Goal: Find specific page/section: Find specific page/section

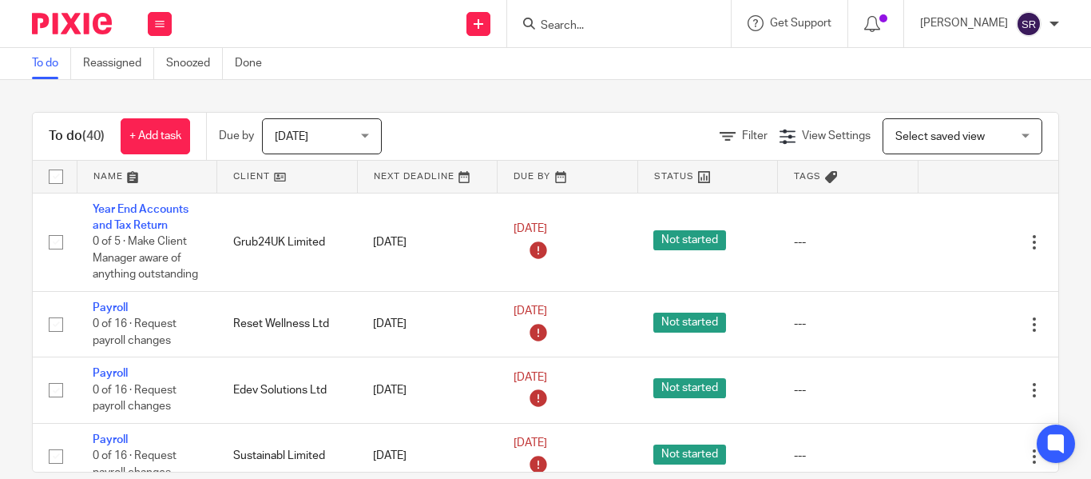
click at [539, 21] on input "Search" at bounding box center [611, 26] width 144 height 14
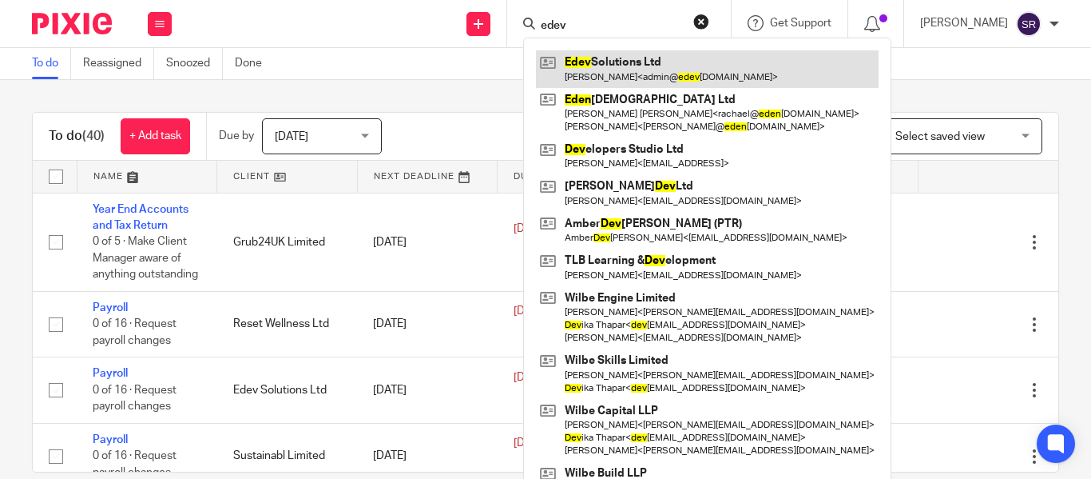
type input "edev"
click at [578, 64] on link at bounding box center [707, 68] width 343 height 37
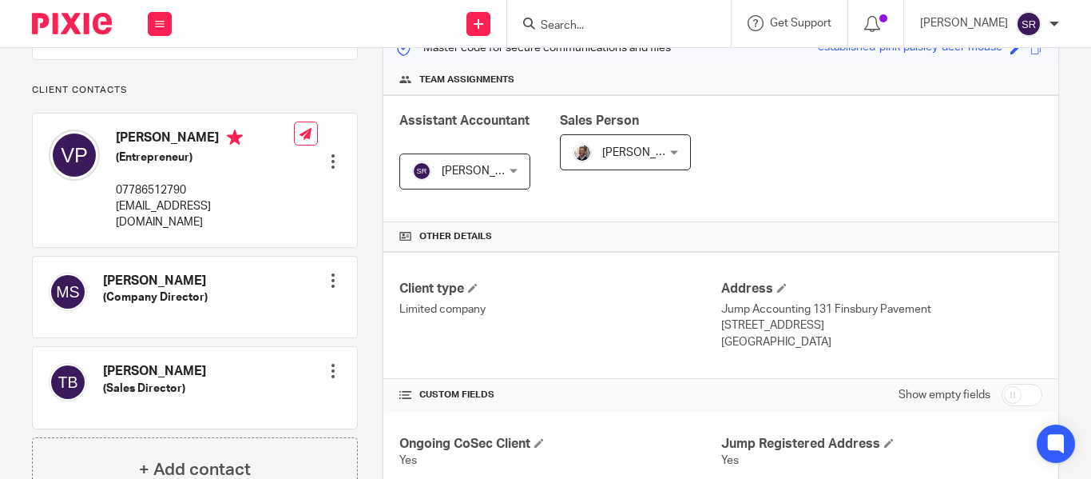
scroll to position [373, 0]
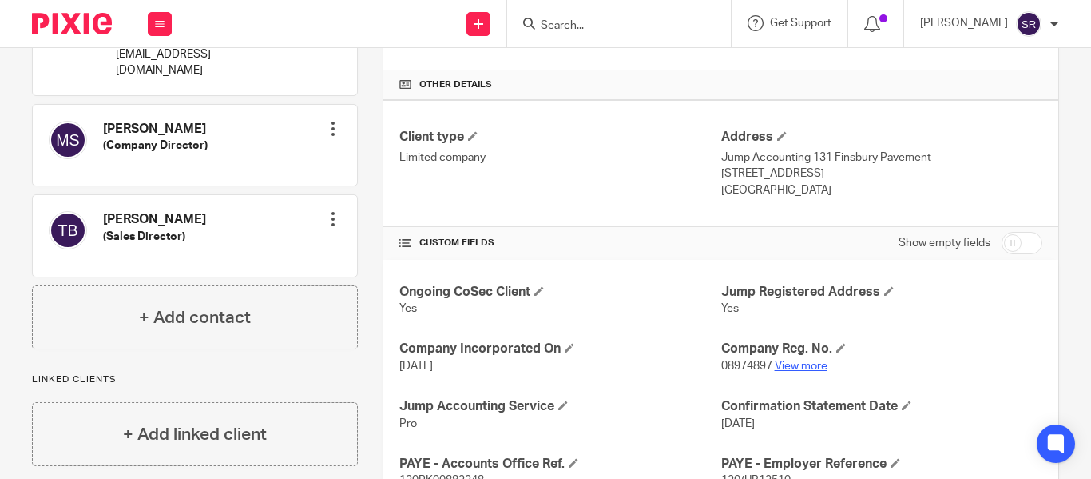
click at [792, 361] on link "View more" at bounding box center [801, 365] width 53 height 11
